Goal: Navigation & Orientation: Go to known website

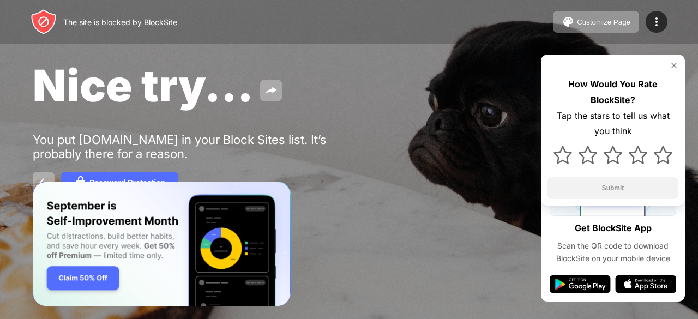
click at [697, 179] on div "Nice try... You put [DOMAIN_NAME] in your Block Sites list. It’s probably there…" at bounding box center [349, 126] width 698 height 252
